Goal: Information Seeking & Learning: Find specific fact

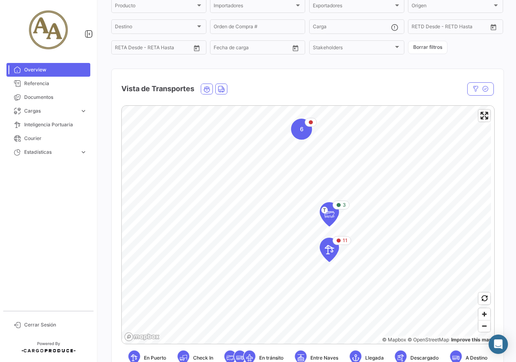
scroll to position [81, 0]
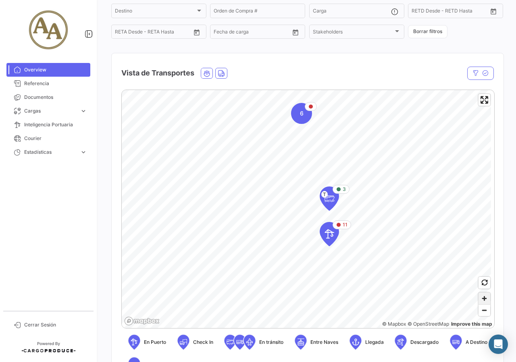
click at [485, 302] on span "Zoom in" at bounding box center [484, 298] width 12 height 12
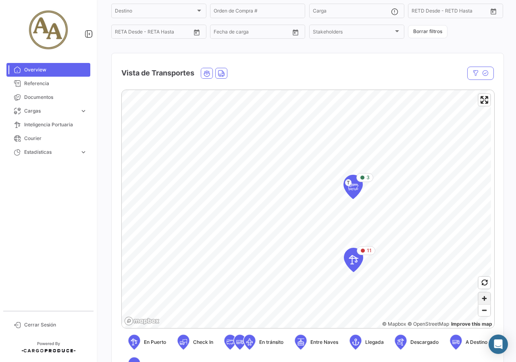
drag, startPoint x: 485, startPoint y: 302, endPoint x: 480, endPoint y: 300, distance: 5.1
click at [483, 301] on span "Zoom in" at bounding box center [484, 298] width 12 height 12
click at [482, 102] on span "Enter fullscreen" at bounding box center [484, 100] width 12 height 12
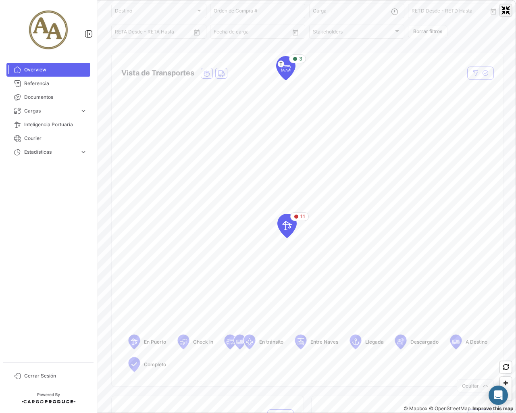
click at [508, 6] on span "Exit fullscreen" at bounding box center [506, 10] width 12 height 12
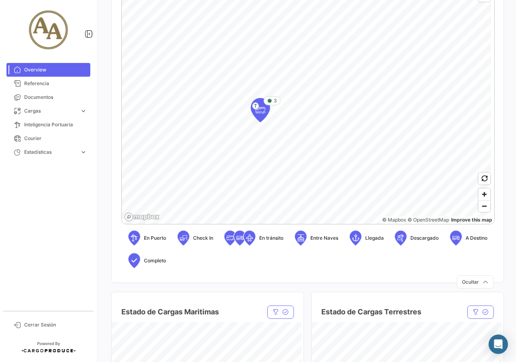
scroll to position [188, 0]
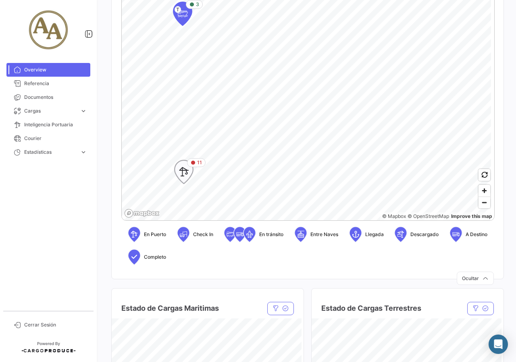
click at [187, 171] on icon "Map marker" at bounding box center [183, 171] width 11 height 17
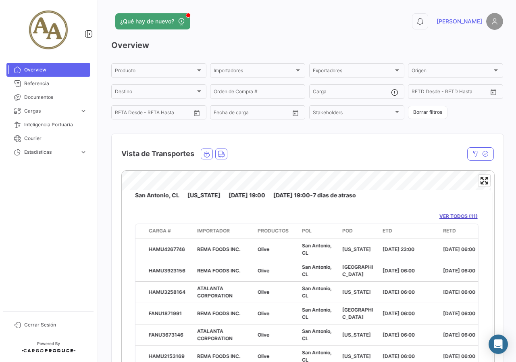
scroll to position [27, 0]
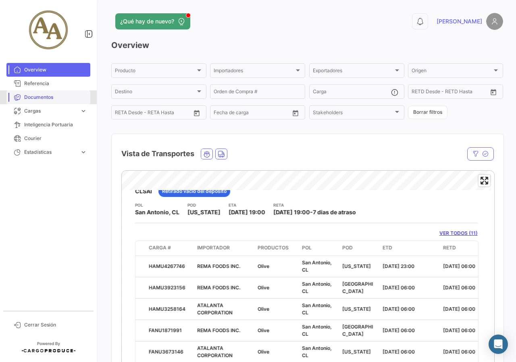
click at [46, 99] on span "Documentos" at bounding box center [55, 97] width 63 height 7
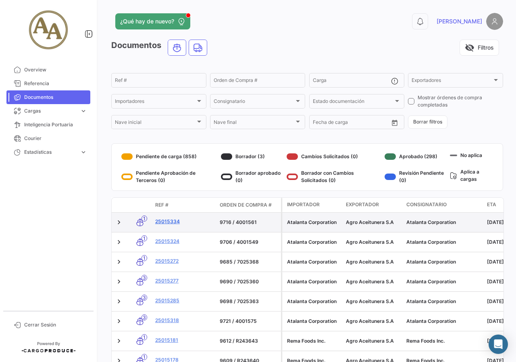
click at [173, 219] on link "25015334" at bounding box center [184, 221] width 58 height 7
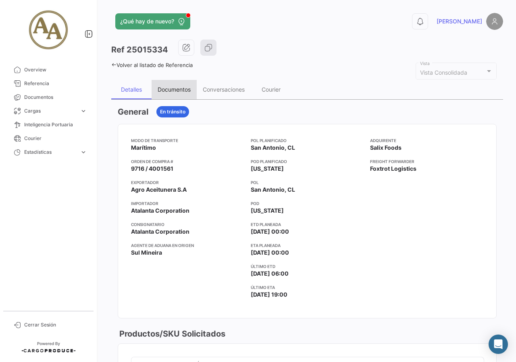
click at [166, 91] on div "Documentos" at bounding box center [174, 89] width 33 height 7
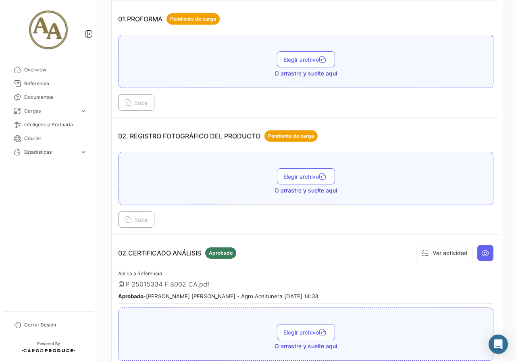
scroll to position [161, 0]
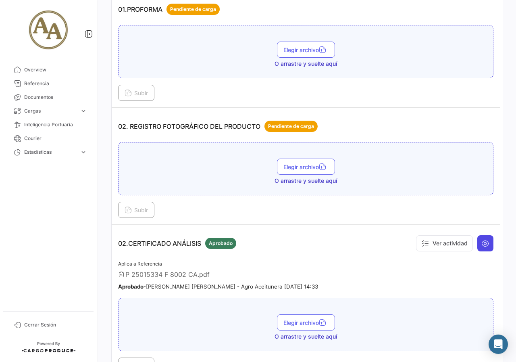
click at [481, 241] on icon at bounding box center [485, 243] width 8 height 8
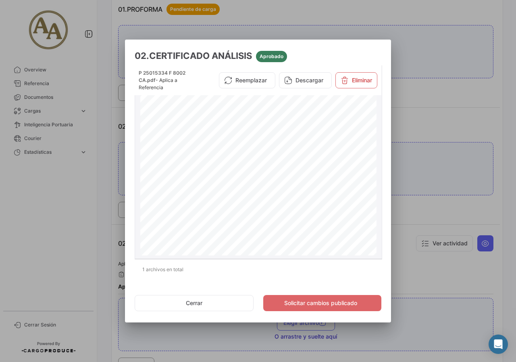
scroll to position [29, 0]
drag, startPoint x: 230, startPoint y: 143, endPoint x: 207, endPoint y: 143, distance: 23.0
click at [140, 68] on span "Importer PO: 9 7 1 6 / 40015 6 1" at bounding box center [140, 65] width 0 height 5
drag, startPoint x: 206, startPoint y: 143, endPoint x: 220, endPoint y: 142, distance: 13.7
click at [140, 68] on span "Importer PO: 9 7 1 6 / 40015 6 1" at bounding box center [140, 65] width 0 height 5
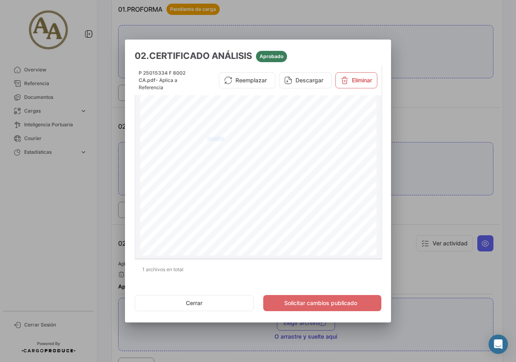
drag, startPoint x: 206, startPoint y: 137, endPoint x: 222, endPoint y: 139, distance: 15.4
click at [140, 68] on span "Producer PO: 2501 5 3 3 4" at bounding box center [140, 65] width 0 height 5
click at [426, 114] on div at bounding box center [258, 181] width 516 height 362
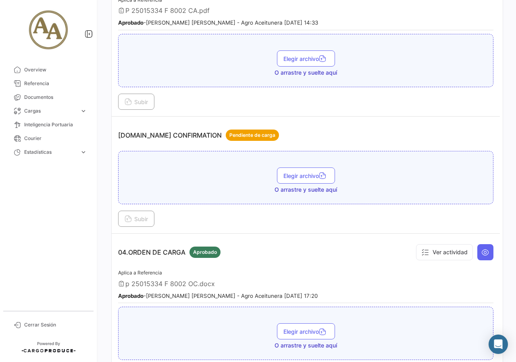
scroll to position [430, 0]
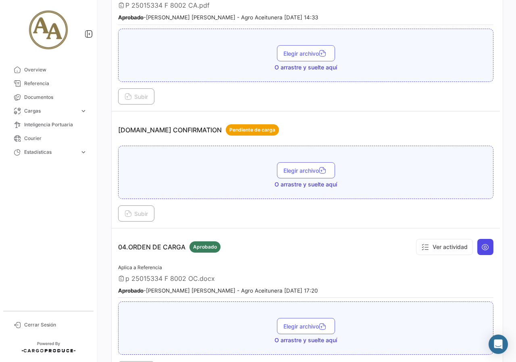
click at [483, 249] on icon at bounding box center [485, 247] width 8 height 8
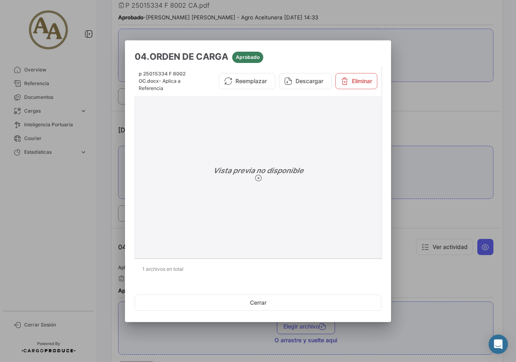
click at [275, 173] on div "Vista previa no disponible" at bounding box center [258, 174] width 240 height 161
drag, startPoint x: 291, startPoint y: 302, endPoint x: 351, endPoint y: 242, distance: 84.9
click at [292, 300] on button "Cerrar" at bounding box center [258, 302] width 247 height 16
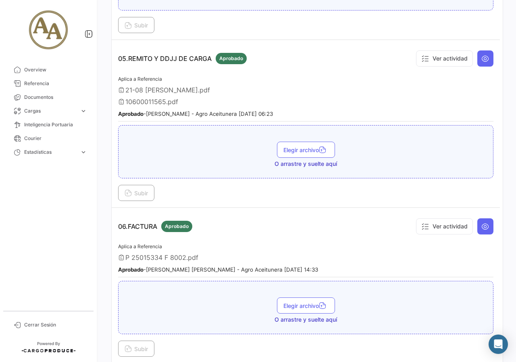
scroll to position [779, 0]
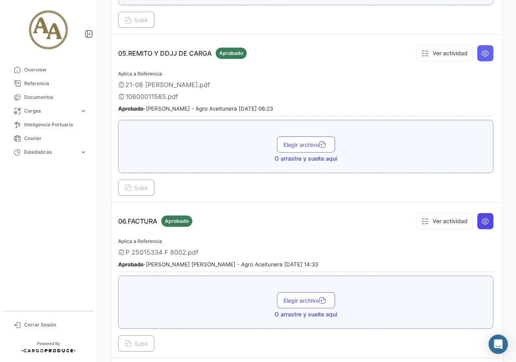
click at [484, 219] on icon at bounding box center [485, 221] width 8 height 8
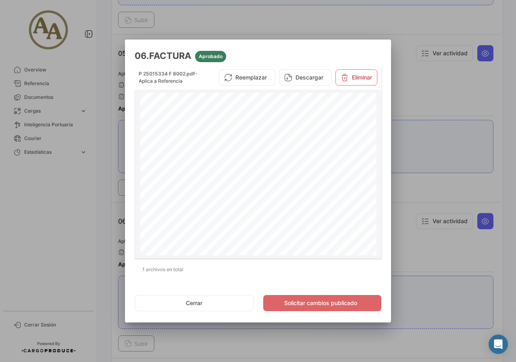
drag, startPoint x: 205, startPoint y: 168, endPoint x: 237, endPoint y: 165, distance: 32.4
click at [237, 165] on span "CPT [GEOGRAPHIC_DATA] - [GEOGRAPHIC_DATA]" at bounding box center [242, 168] width 108 height 8
drag, startPoint x: 200, startPoint y: 172, endPoint x: 218, endPoint y: 175, distance: 18.7
click at [218, 175] on div "INVOICE N°: 00501-00008002 E Cod.:019 Administration Av. Rivadavia 20962 (B1712…" at bounding box center [258, 260] width 236 height 334
drag, startPoint x: 209, startPoint y: 178, endPoint x: 246, endPoint y: 181, distance: 37.2
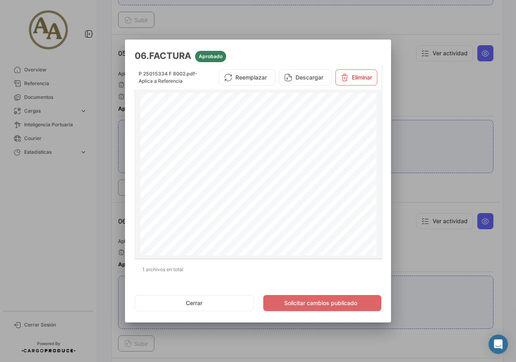
click at [246, 181] on div "INVOICE N°: 00501-00008002 E Cod.:019 Administration Av. Rivadavia 20962 (B1712…" at bounding box center [258, 260] width 236 height 334
click at [245, 181] on span "Destiny Port:" at bounding box center [244, 184] width 75 height 7
click at [251, 179] on span "Bank draft at 30 days from the B/L" at bounding box center [229, 178] width 54 height 4
drag, startPoint x: 310, startPoint y: 166, endPoint x: 320, endPoint y: 175, distance: 12.6
click at [326, 168] on div "INVOICE N°: 00501-00008002 E Cod.:019 Administration Av. Rivadavia 20962 (B1712…" at bounding box center [258, 260] width 236 height 334
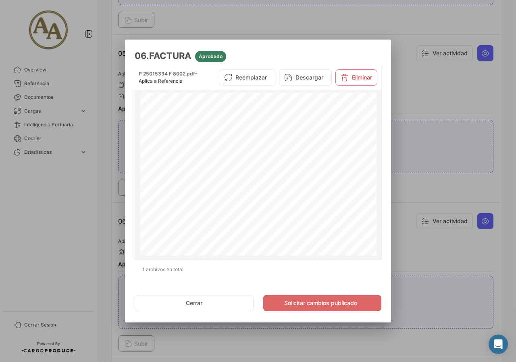
click at [308, 174] on span "Page 1" at bounding box center [292, 173] width 31 height 4
drag, startPoint x: 335, startPoint y: 174, endPoint x: 314, endPoint y: 174, distance: 21.0
click at [314, 174] on div "INVOICE N°: 00501-00008002 E Cod.:019 Administration Av. Rivadavia 20962 (B1712…" at bounding box center [258, 260] width 236 height 334
drag, startPoint x: 310, startPoint y: 180, endPoint x: 317, endPoint y: 179, distance: 6.9
click at [317, 179] on div "INVOICE N°: 00501-00008002 E Cod.:019 Administration Av. Rivadavia 20962 (B1712…" at bounding box center [258, 260] width 236 height 334
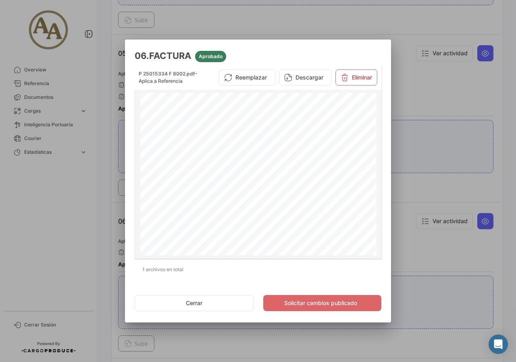
click at [318, 179] on span "[GEOGRAPHIC_DATA] - [GEOGRAPHIC_DATA]" at bounding box center [368, 178] width 107 height 4
click at [315, 178] on span "[GEOGRAPHIC_DATA] - [GEOGRAPHIC_DATA]" at bounding box center [368, 178] width 107 height 4
drag, startPoint x: 331, startPoint y: 178, endPoint x: 314, endPoint y: 182, distance: 17.1
click at [330, 178] on span "[GEOGRAPHIC_DATA] - [GEOGRAPHIC_DATA]" at bounding box center [368, 178] width 107 height 4
drag, startPoint x: 314, startPoint y: 182, endPoint x: 337, endPoint y: 181, distance: 23.8
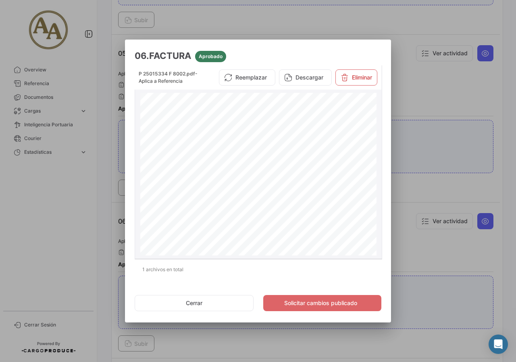
click at [337, 181] on span "[US_STATE] - [GEOGRAPHIC_DATA]" at bounding box center [362, 184] width 94 height 7
drag, startPoint x: 185, startPoint y: 198, endPoint x: 251, endPoint y: 193, distance: 66.8
click at [251, 193] on div "INVOICE N°: 00501-00008002 E Cod.:019 Administration Av. Rivadavia 20962 (B1712…" at bounding box center [258, 260] width 236 height 334
click at [259, 201] on span "1,386 Case" at bounding box center [266, 199] width 17 height 6
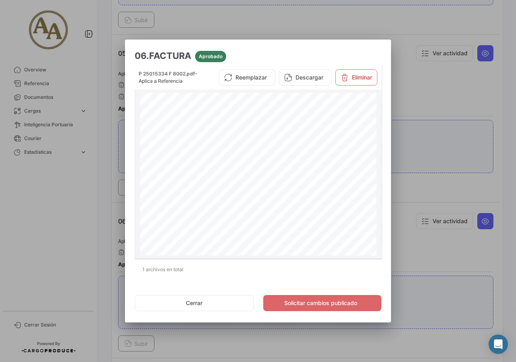
drag, startPoint x: 153, startPoint y: 198, endPoint x: 168, endPoint y: 197, distance: 15.7
click at [168, 197] on span "NCM 2005.70.00 / CTIT: BANK N.A" at bounding box center [259, 199] width 239 height 6
click at [149, 204] on span "Pay through:" at bounding box center [157, 205] width 21 height 3
click at [490, 164] on div at bounding box center [258, 181] width 516 height 362
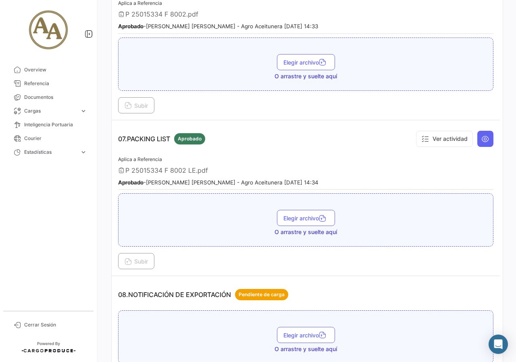
scroll to position [1021, 0]
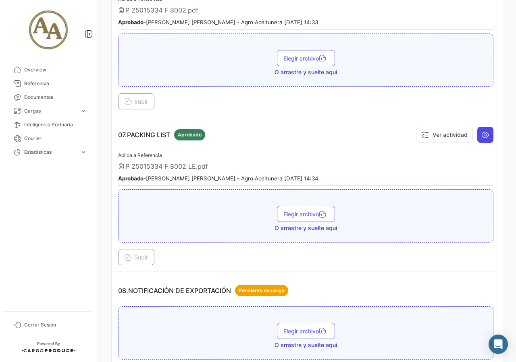
click at [488, 136] on button at bounding box center [485, 135] width 16 height 16
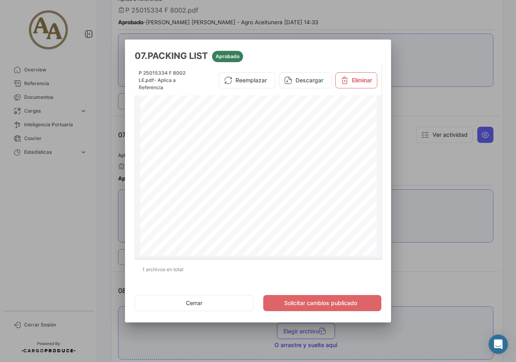
scroll to position [0, 0]
click at [494, 177] on div at bounding box center [258, 181] width 516 height 362
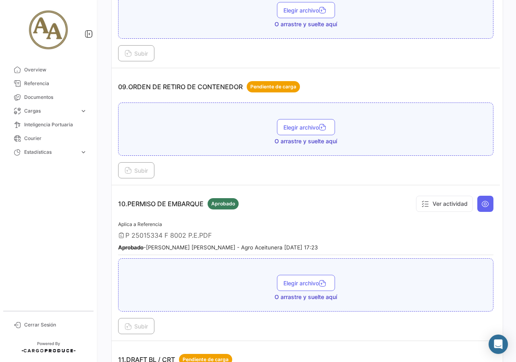
scroll to position [1344, 0]
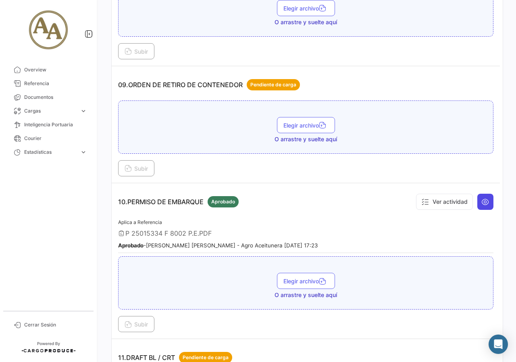
click at [480, 206] on button at bounding box center [485, 201] width 16 height 16
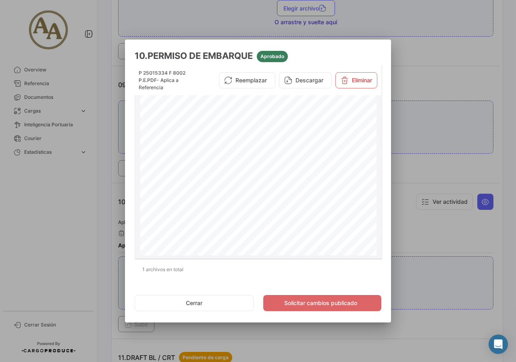
scroll to position [0, 0]
click at [493, 245] on div at bounding box center [258, 181] width 516 height 362
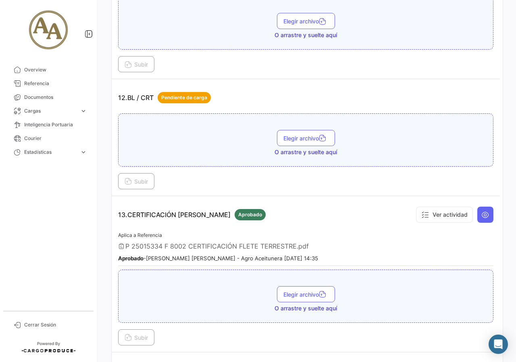
scroll to position [1747, 0]
